Goal: Transaction & Acquisition: Purchase product/service

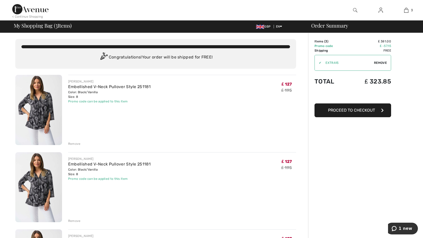
click at [75, 143] on div "Remove" at bounding box center [74, 143] width 12 height 5
click at [70, 146] on div "Remove" at bounding box center [74, 143] width 12 height 5
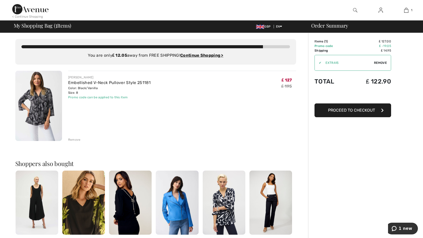
click at [339, 109] on span "Proceed to Checkout" at bounding box center [351, 110] width 47 height 5
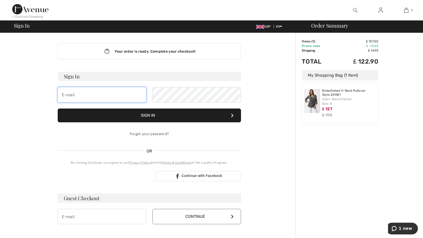
click at [104, 95] on input "email" at bounding box center [102, 94] width 88 height 15
type input "doreenphumphreys@talktalk.net"
click at [195, 116] on button "Sign In" at bounding box center [149, 115] width 183 height 14
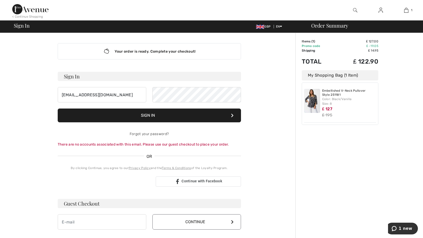
click at [221, 117] on button "Sign In" at bounding box center [149, 115] width 183 height 14
click at [114, 199] on h3 "Guest Checkout" at bounding box center [149, 203] width 183 height 9
drag, startPoint x: 95, startPoint y: 201, endPoint x: 92, endPoint y: 203, distance: 3.1
click at [93, 202] on h3 "Guest Checkout" at bounding box center [149, 203] width 183 height 9
click at [87, 207] on h3 "Guest Checkout" at bounding box center [149, 203] width 183 height 9
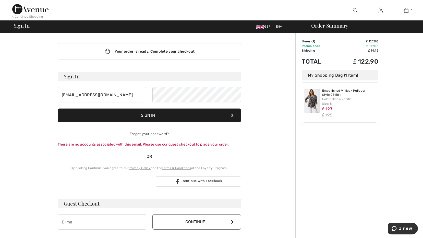
click at [86, 204] on h3 "Guest Checkout" at bounding box center [149, 203] width 183 height 9
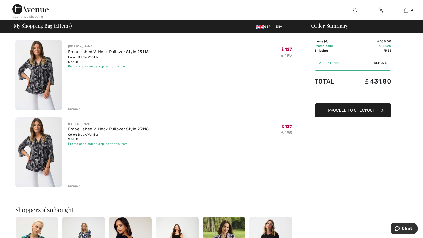
scroll to position [194, 0]
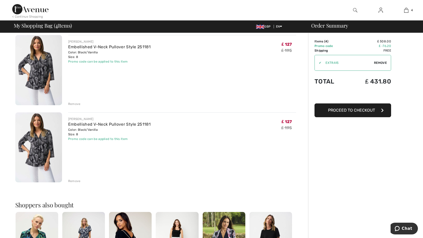
click at [70, 180] on div "Remove" at bounding box center [74, 181] width 12 height 5
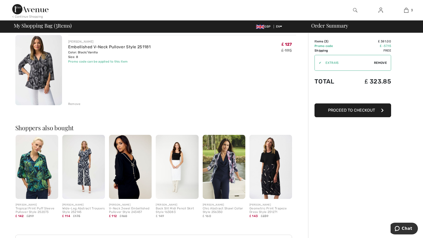
click at [77, 103] on div "Remove" at bounding box center [74, 104] width 12 height 5
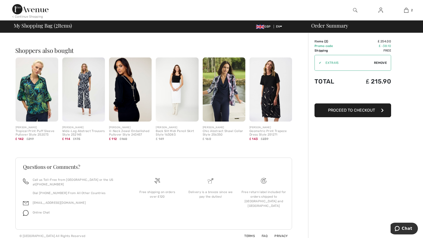
scroll to position [194, 0]
click at [366, 28] on div "My Shopping Bag ( 2 Items) GBP EN English Français Order Summary" at bounding box center [211, 26] width 416 height 7
click at [38, 26] on span "My Shopping Bag ( 2 Items)" at bounding box center [43, 25] width 58 height 5
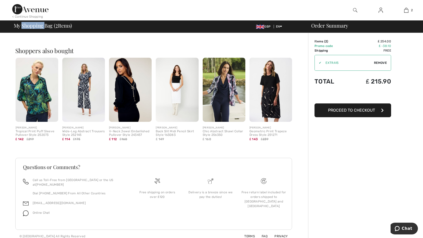
drag, startPoint x: 38, startPoint y: 26, endPoint x: 36, endPoint y: 23, distance: 3.2
click at [36, 23] on span "My Shopping Bag ( 2 Items)" at bounding box center [43, 25] width 58 height 5
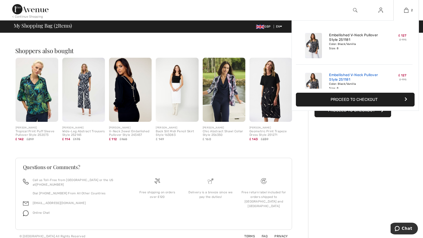
click at [361, 79] on link "Embellished V-Neck Pullover Style 251181" at bounding box center [354, 77] width 50 height 9
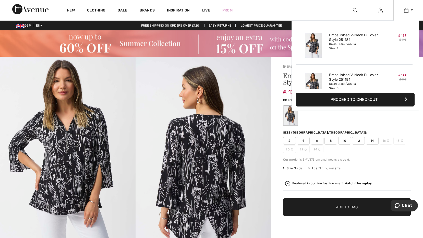
click at [365, 53] on div "Embellished V-Neck Pullover Style 251181 Color: Black/Vanilla Size: 8" at bounding box center [354, 45] width 54 height 29
click at [406, 10] on img at bounding box center [406, 10] width 4 height 6
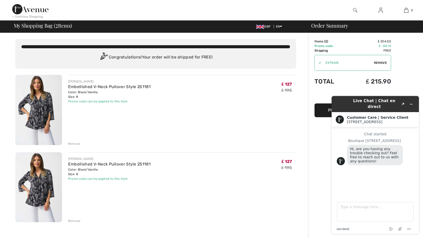
click at [70, 220] on div "Remove" at bounding box center [74, 220] width 12 height 5
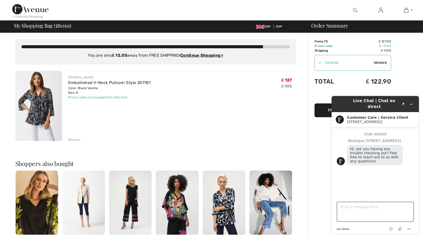
click at [347, 209] on textarea "Type a message here..." at bounding box center [375, 211] width 77 height 19
type textarea "think im ok now i was havimg troublw with my size"
click at [183, 110] on div "[PERSON_NAME] Embellished V-Neck Pullover Style 251181 Color: Black/Vanilla Siz…" at bounding box center [182, 106] width 228 height 71
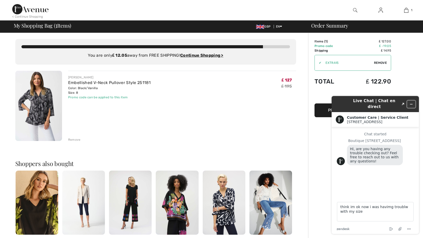
click at [412, 102] on icon "Minimize widget" at bounding box center [411, 104] width 4 height 4
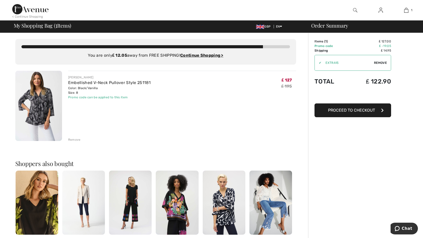
click at [359, 111] on span "Proceed to Checkout" at bounding box center [351, 110] width 47 height 5
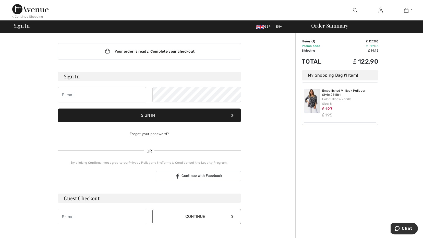
click at [75, 197] on h3 "Guest Checkout" at bounding box center [149, 197] width 183 height 9
click at [100, 199] on h3 "Guest Checkout" at bounding box center [149, 197] width 183 height 9
click at [95, 196] on h3 "Guest Checkout" at bounding box center [149, 197] width 183 height 9
drag, startPoint x: 95, startPoint y: 196, endPoint x: 80, endPoint y: 198, distance: 15.1
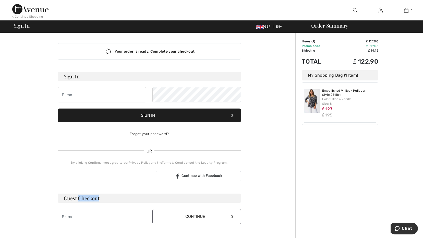
click at [80, 198] on h3 "Guest Checkout" at bounding box center [149, 197] width 183 height 9
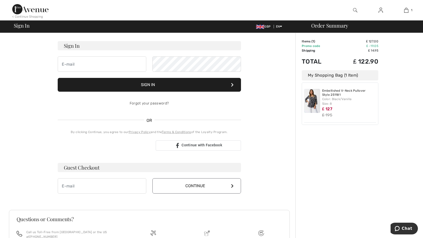
scroll to position [41, 0]
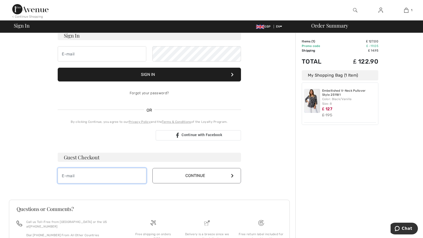
click at [85, 177] on input "email" at bounding box center [102, 175] width 88 height 15
type input "doreenphumphreys@talktalk.net"
click at [231, 174] on icon at bounding box center [232, 175] width 3 height 4
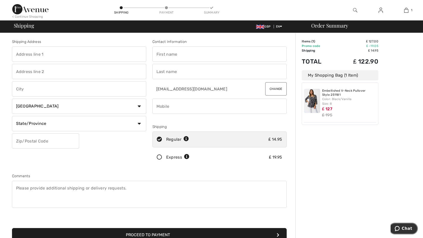
click at [412, 230] on button "Chat" at bounding box center [403, 228] width 29 height 12
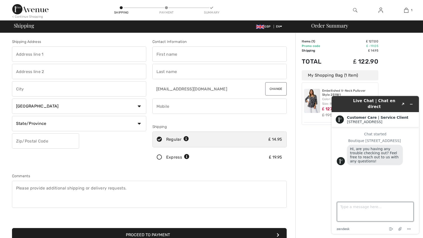
click at [368, 212] on textarea "Type a message here..." at bounding box center [375, 211] width 77 height 19
type textarea "i"
type textarea "yes i thought delivery was free to [GEOGRAPHIC_DATA]"
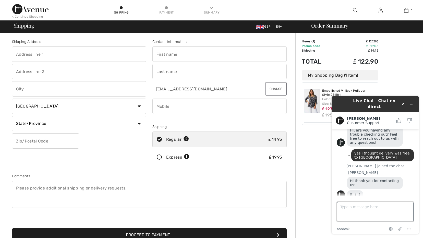
scroll to position [20, 0]
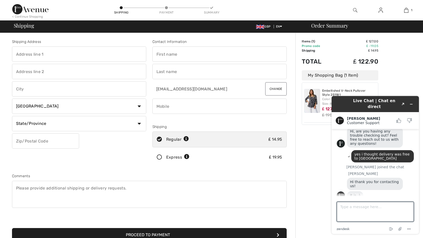
click at [46, 51] on input "text" at bounding box center [79, 53] width 134 height 15
type input "8 Mildmays"
click at [47, 67] on input "text" at bounding box center [79, 71] width 134 height 15
type input "danbury"
click at [44, 90] on input "text" at bounding box center [79, 88] width 134 height 15
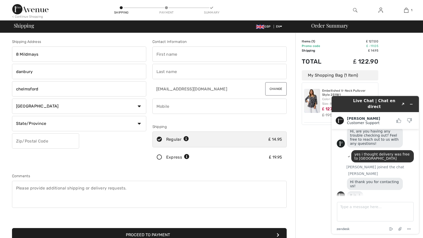
type input "chelmsford"
click at [140, 123] on select "State/Province Alberta British Columbia Manitoba New Brunswick Newfoundland and…" at bounding box center [79, 123] width 134 height 15
click at [140, 105] on select "Country Canada United States Afghanistan Aland Islands Albania Algeria American…" at bounding box center [79, 105] width 134 height 15
select select "GB"
click at [12, 98] on select "Country Canada United States Afghanistan Aland Islands Albania Algeria American…" at bounding box center [79, 105] width 134 height 15
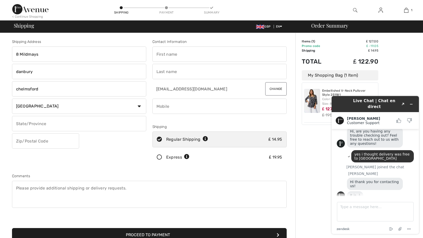
click at [57, 142] on input "text" at bounding box center [45, 140] width 67 height 15
type input "CM34DP"
click at [354, 204] on textarea "Type a message here..." at bounding box center [375, 211] width 77 height 19
type textarea "OK THANKYOU"
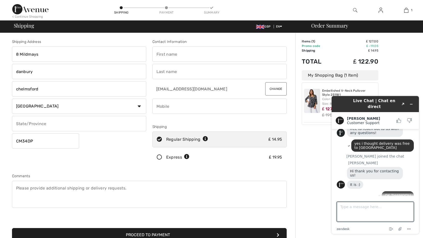
click at [232, 56] on input "text" at bounding box center [219, 53] width 134 height 15
type input "DOREEN"
click at [199, 74] on input "text" at bounding box center [219, 71] width 134 height 15
type input "HUMPHREYS"
click at [205, 100] on input "phone" at bounding box center [219, 105] width 134 height 15
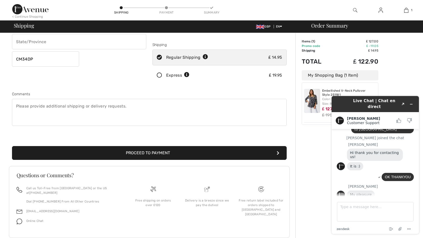
scroll to position [90, 0]
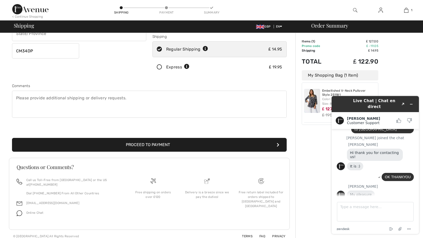
type input "07958456123"
click at [148, 143] on button "Proceed to Payment" at bounding box center [149, 145] width 274 height 14
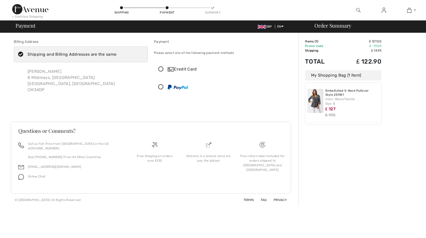
scroll to position [49, 0]
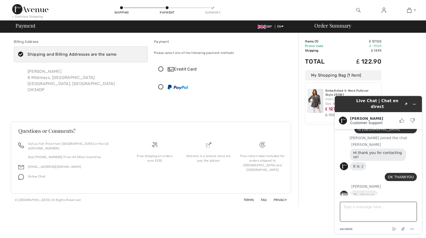
click at [385, 216] on textarea "Type a message here..." at bounding box center [378, 211] width 77 height 19
type textarea "SORRY I AM AT THE PAYMENT SECTION BIU IT COMING UP £14.99 SHIPPING COST"
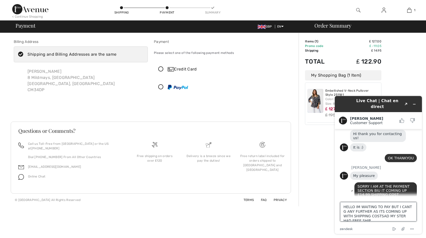
scroll to position [2, 0]
type textarea "HELLO IM WAITING TO PAY BUT I CANT G ANY FURTHER AS ITS COMING UP WITH SHIPPING…"
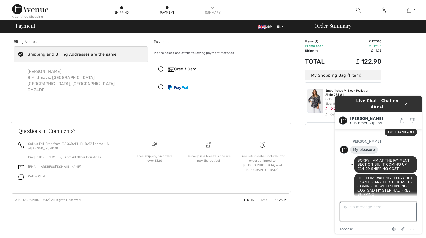
scroll to position [93, 0]
click at [351, 103] on div "Live Chat | Chat en direct Created with Sketch." at bounding box center [379, 104] width 80 height 12
click at [412, 102] on button "Minimize widget" at bounding box center [415, 103] width 8 height 7
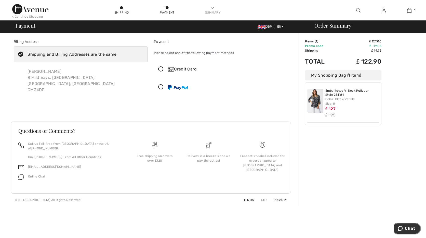
click at [402, 226] on icon "Chat" at bounding box center [400, 228] width 5 height 5
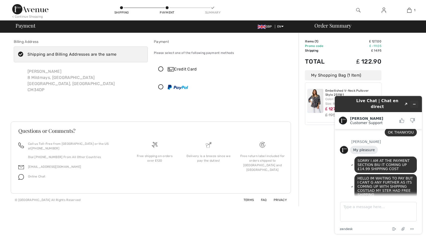
click at [412, 101] on button "Minimize widget" at bounding box center [415, 103] width 8 height 7
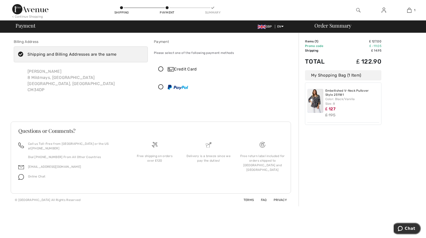
click at [398, 227] on button "Chat" at bounding box center [406, 228] width 29 height 12
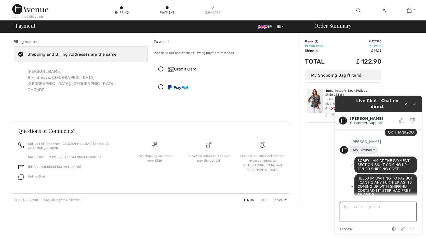
click at [399, 212] on textarea "Type a message here..." at bounding box center [378, 211] width 77 height 19
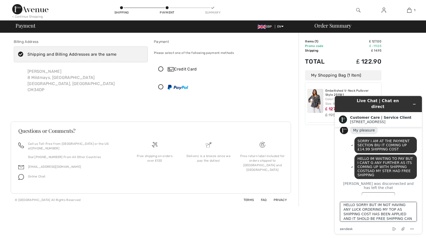
type textarea "HELLO SORRY BUT IM NOT HAVING ANY LUCK ORDERING MY TOP AS SHIPPING COST HAS BEE…"
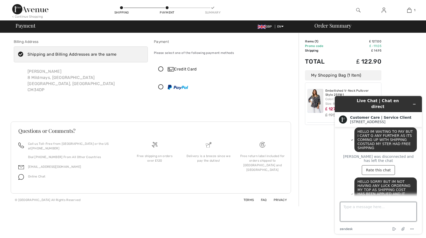
scroll to position [145, 0]
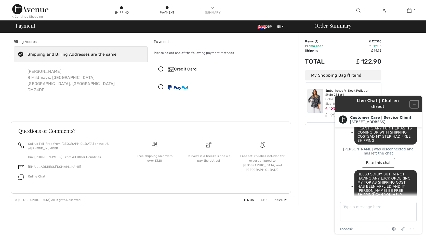
click at [415, 102] on icon "Minimize widget" at bounding box center [415, 104] width 4 height 4
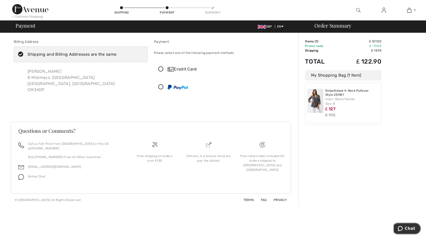
click at [406, 231] on button "Chat" at bounding box center [406, 228] width 29 height 12
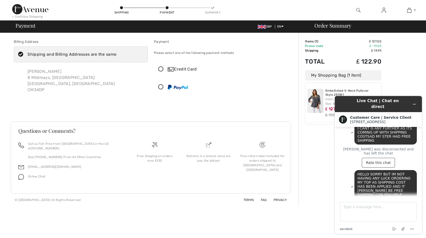
click at [394, 100] on h1 "Live Chat | Chat en direct" at bounding box center [378, 103] width 50 height 11
click at [397, 105] on header "Live Chat | Chat en direct" at bounding box center [378, 104] width 87 height 16
click at [394, 102] on h1 "Live Chat | Chat en direct" at bounding box center [378, 103] width 50 height 11
click at [368, 102] on h1 "Live Chat | Chat en direct" at bounding box center [378, 103] width 50 height 11
click at [417, 100] on button "Minimize widget" at bounding box center [415, 103] width 8 height 7
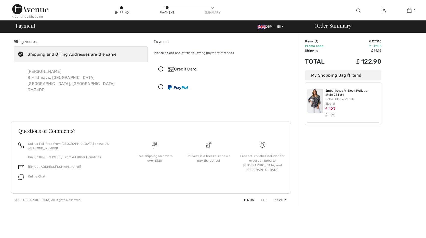
click at [417, 98] on div "Order Summary Details Items ( 1 ) ₤ 127.00 Promo code ₤ -19.05 Shipping ₤ 14.95…" at bounding box center [363, 119] width 128 height 173
click at [412, 224] on button "Chat" at bounding box center [406, 228] width 29 height 12
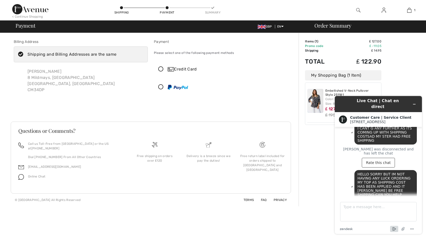
click at [395, 229] on icon "End chat" at bounding box center [395, 228] width 2 height 1
click at [396, 228] on div "Are you sure you want to end this chat? Cancel End" at bounding box center [379, 214] width 86 height 33
click at [395, 227] on div "Are you sure you want to end this chat? Cancel End" at bounding box center [379, 214] width 86 height 33
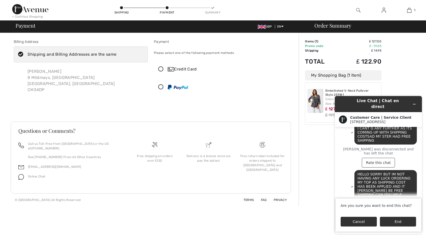
click at [349, 221] on button "Cancel" at bounding box center [359, 222] width 36 height 10
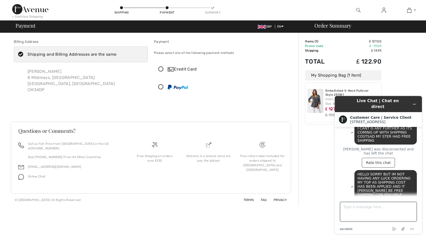
click at [350, 209] on textarea "Type a message here..." at bounding box center [378, 211] width 77 height 19
type textarea "ID ANYONE THERE"
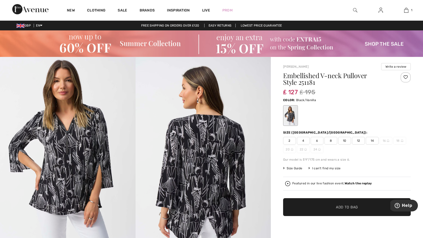
click at [316, 140] on span "6" at bounding box center [316, 141] width 13 height 8
